Goal: Book appointment/travel/reservation

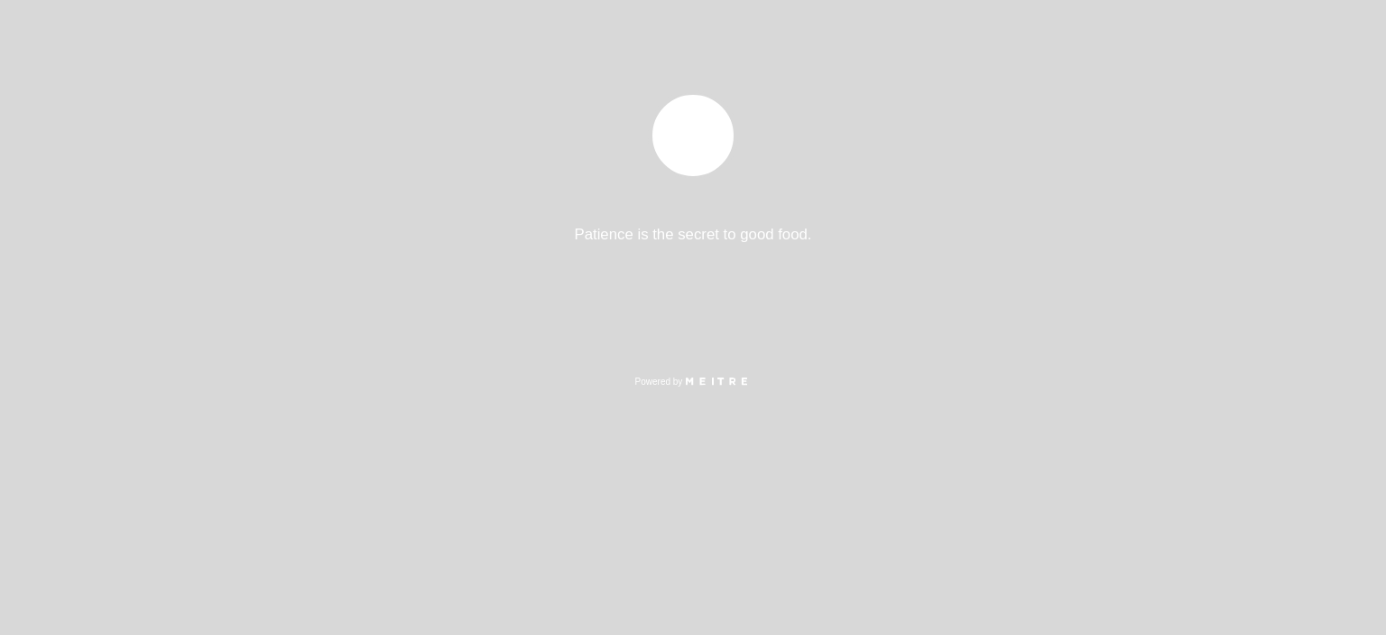
select select "es"
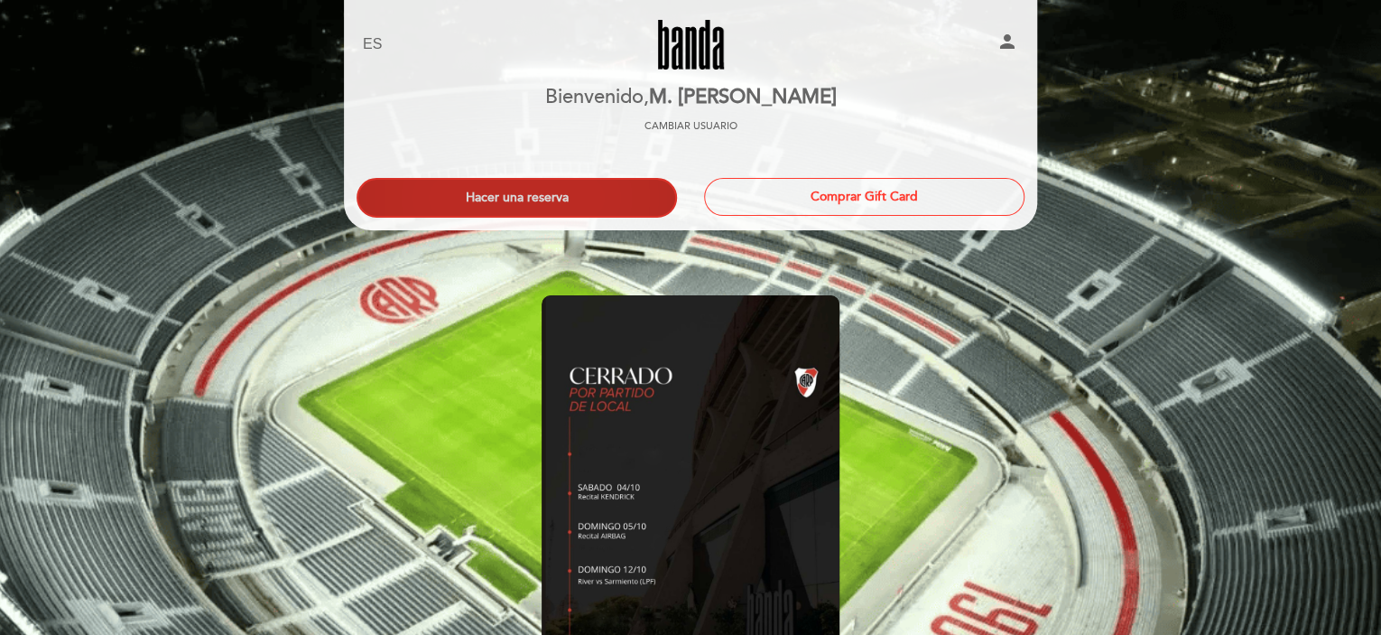
click at [556, 195] on button "Hacer una reserva" at bounding box center [517, 198] width 320 height 40
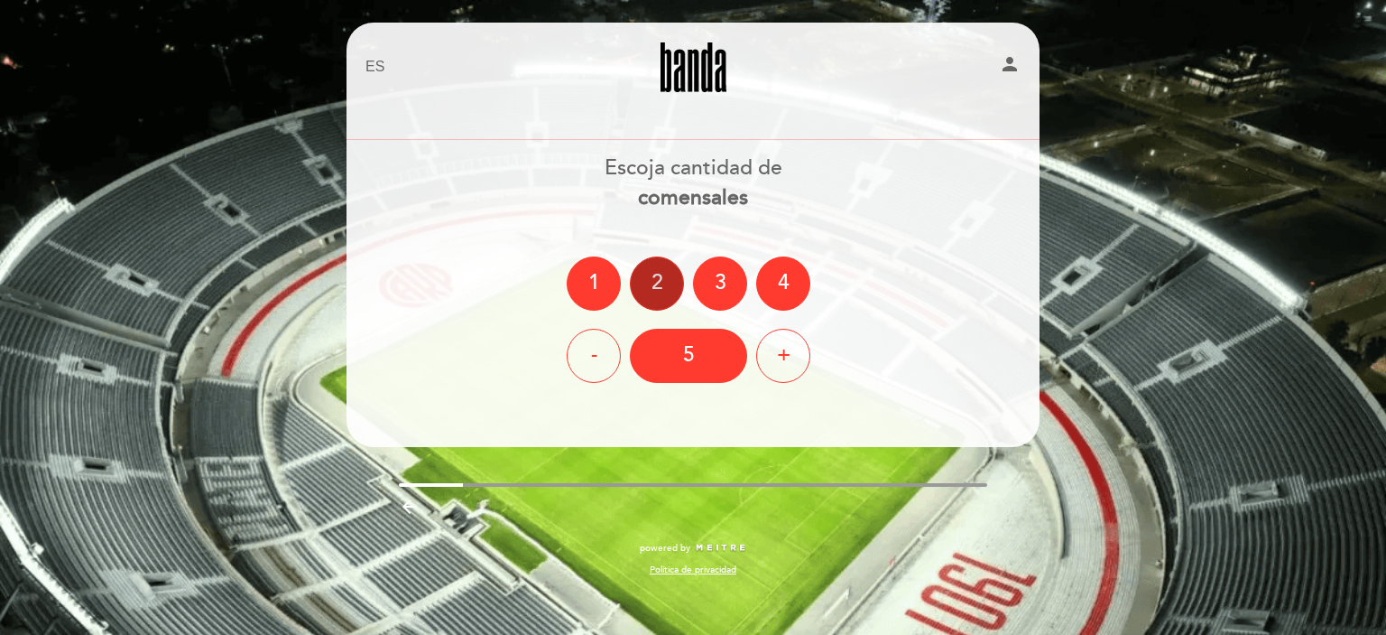
click at [673, 283] on div "2" at bounding box center [657, 283] width 54 height 54
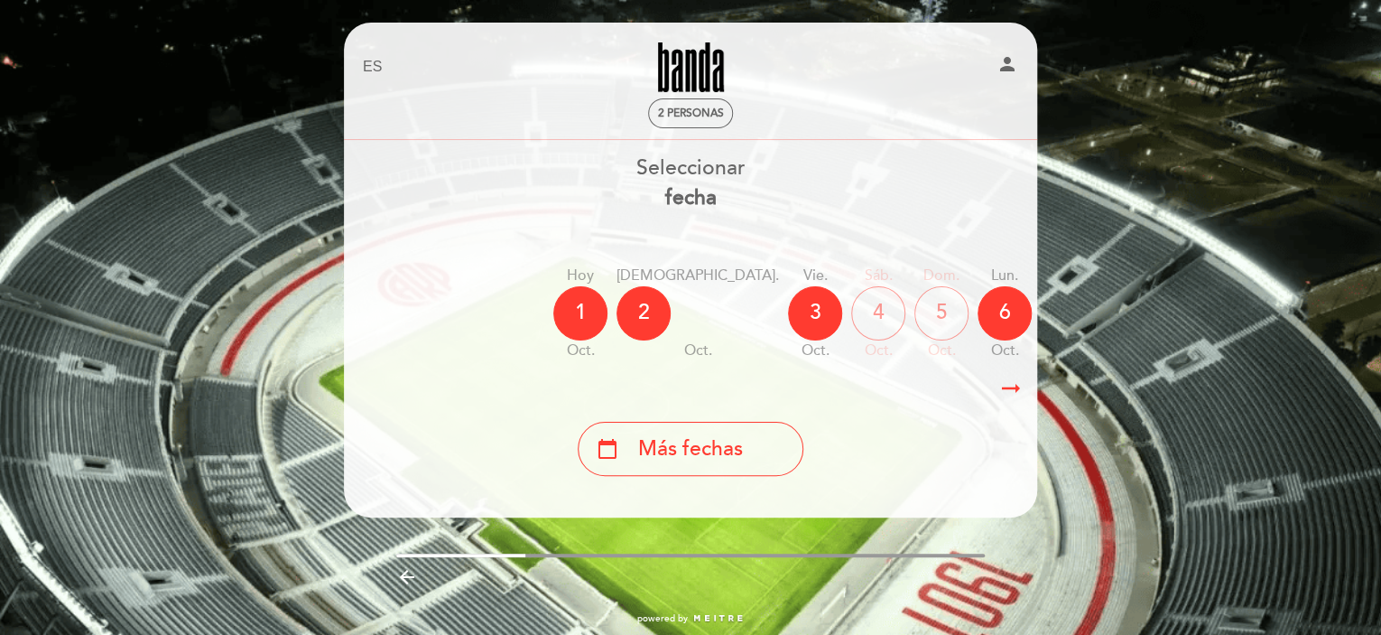
click at [914, 313] on div "5" at bounding box center [941, 313] width 54 height 54
click at [1007, 391] on icon "arrow_right_alt" at bounding box center [1010, 388] width 27 height 39
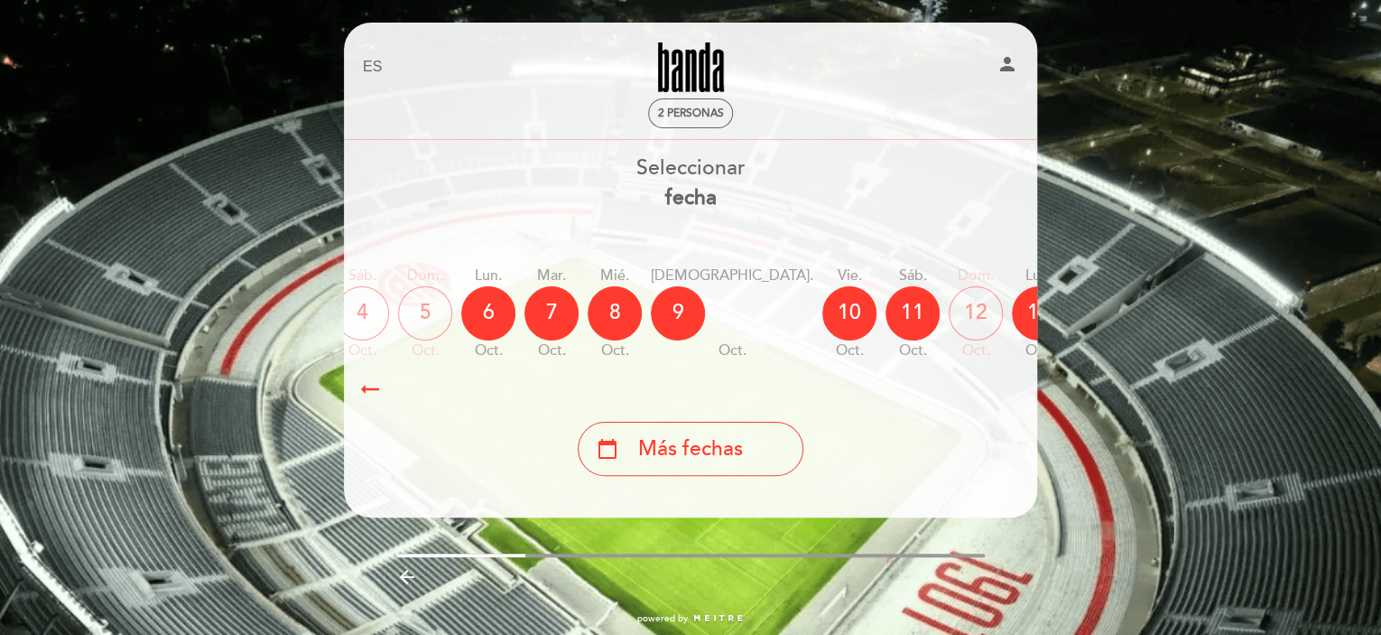
scroll to position [0, 526]
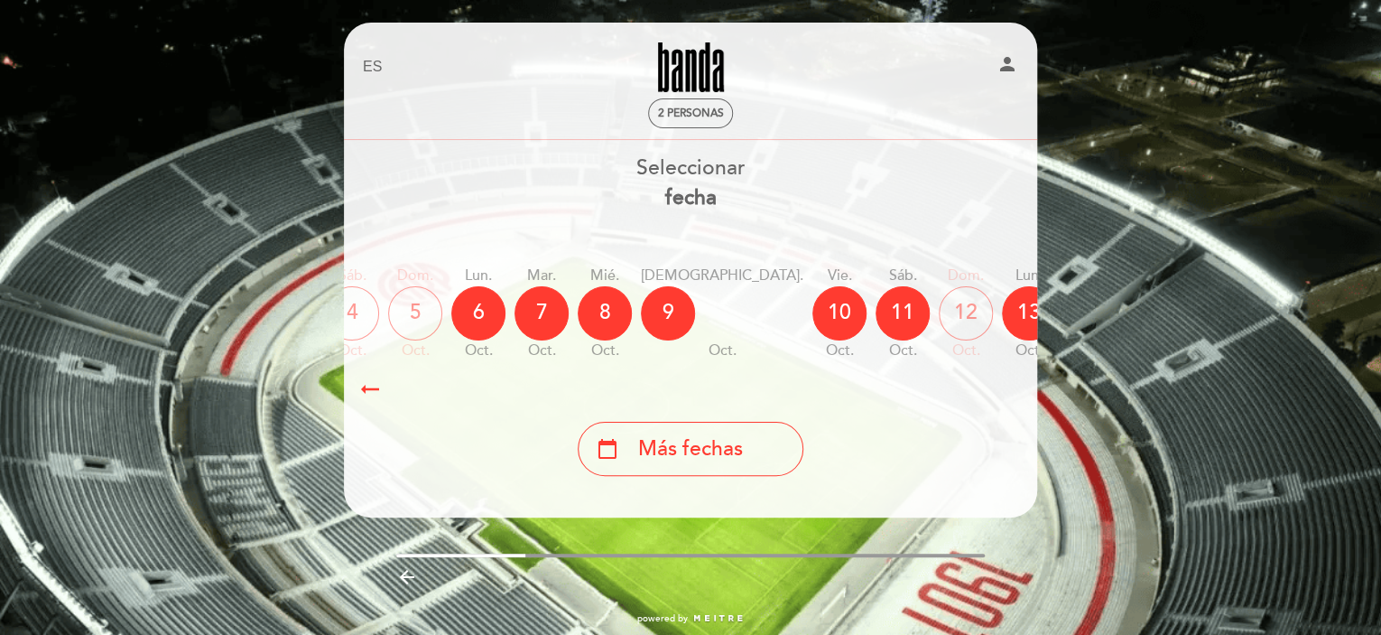
click at [939, 309] on div "12" at bounding box center [966, 313] width 54 height 54
click at [367, 394] on icon "arrow_right_alt" at bounding box center [370, 388] width 27 height 39
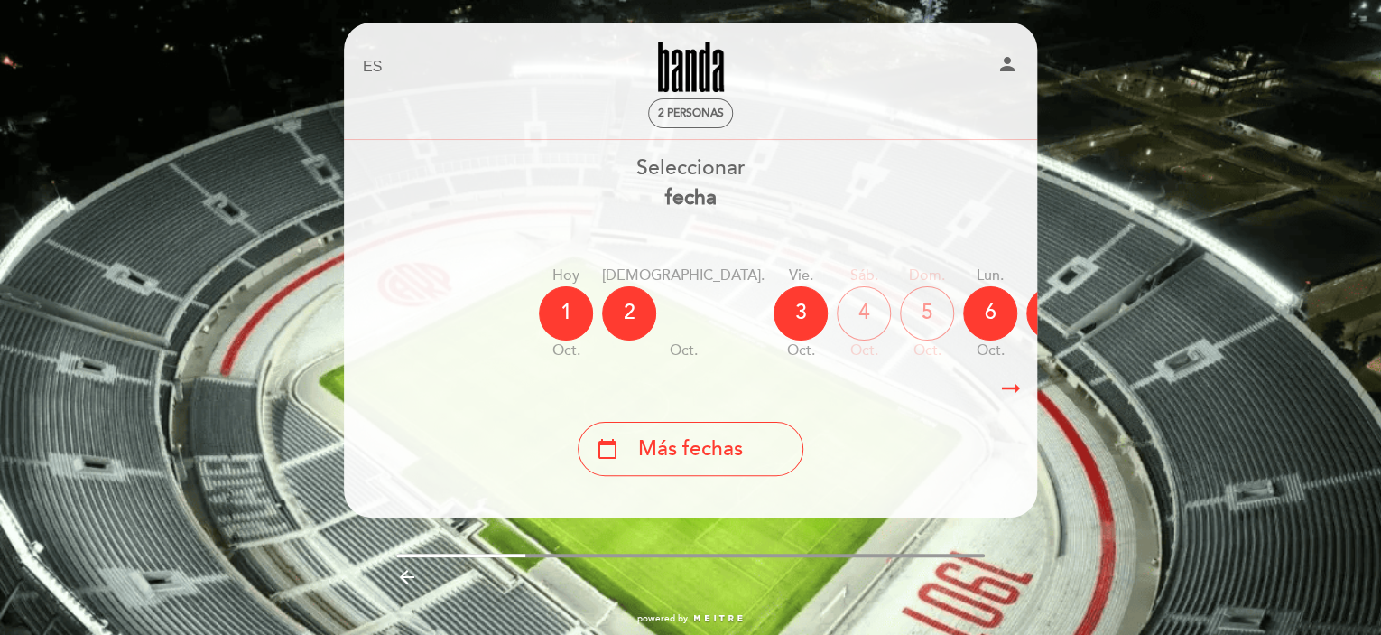
scroll to position [0, 4]
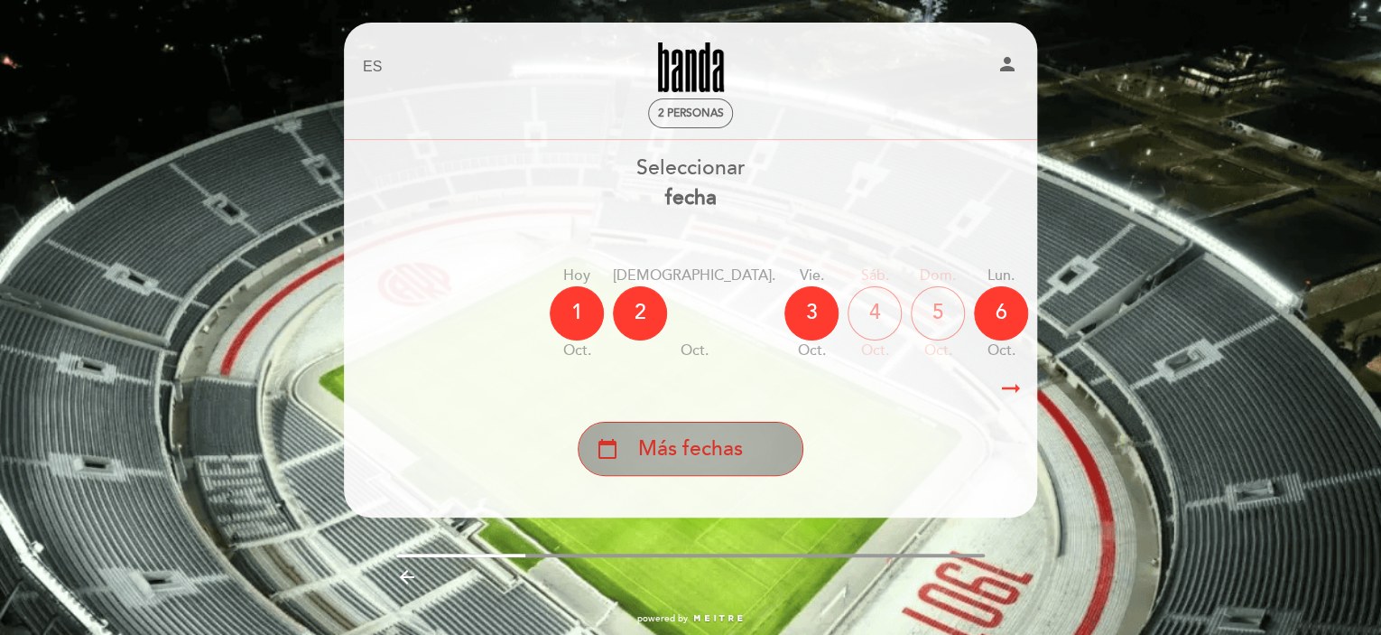
click at [736, 438] on span "Más fechas" at bounding box center [690, 449] width 105 height 30
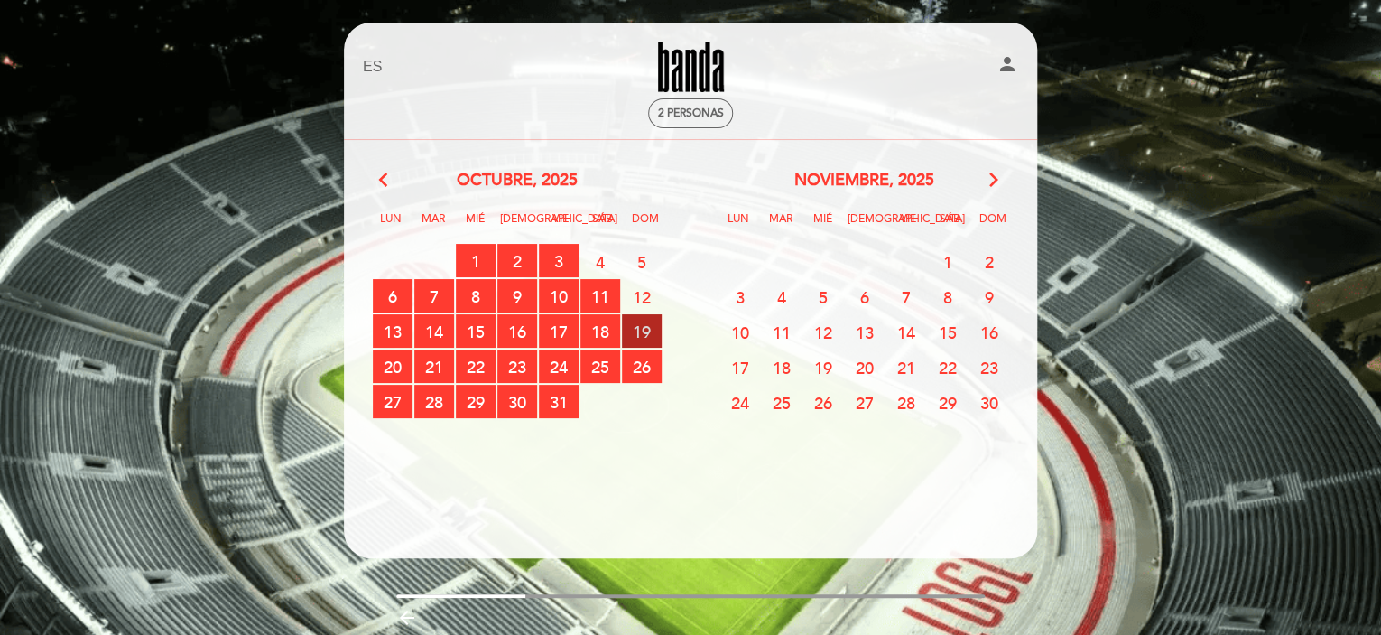
click at [652, 336] on span "19 RESERVAS DISPONIBLES" at bounding box center [642, 330] width 40 height 33
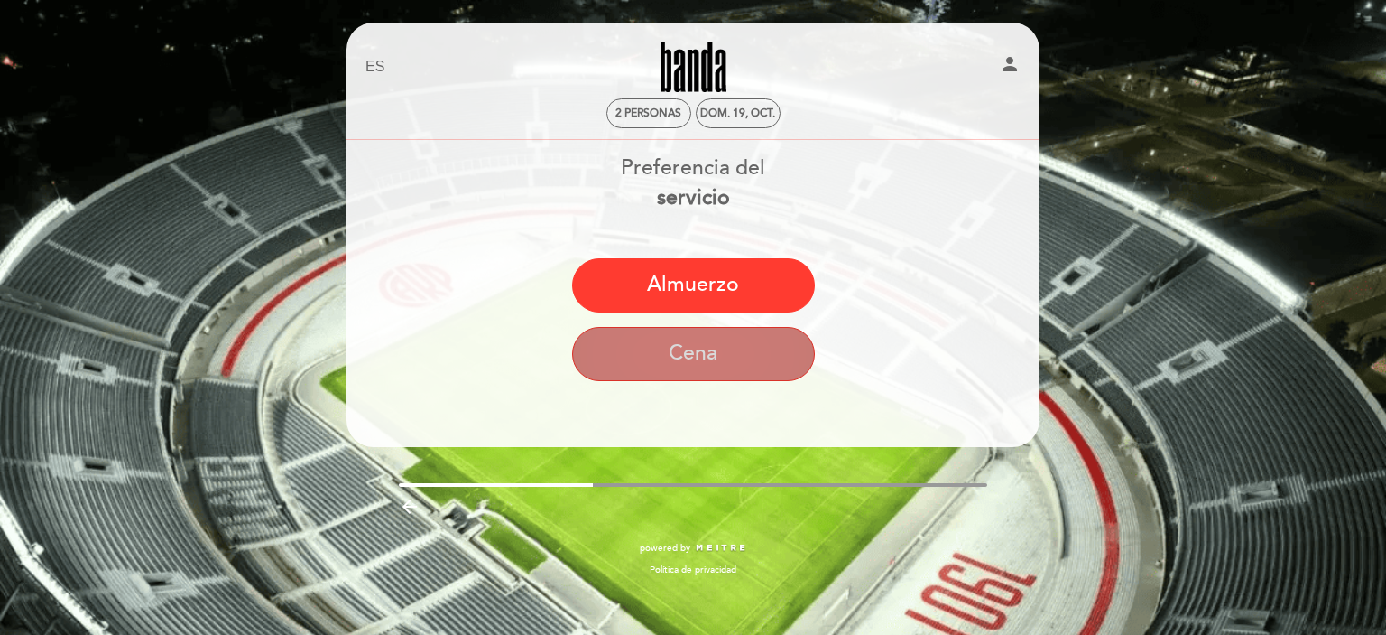
click at [652, 346] on button "Cena" at bounding box center [693, 354] width 243 height 54
